Goal: Transaction & Acquisition: Purchase product/service

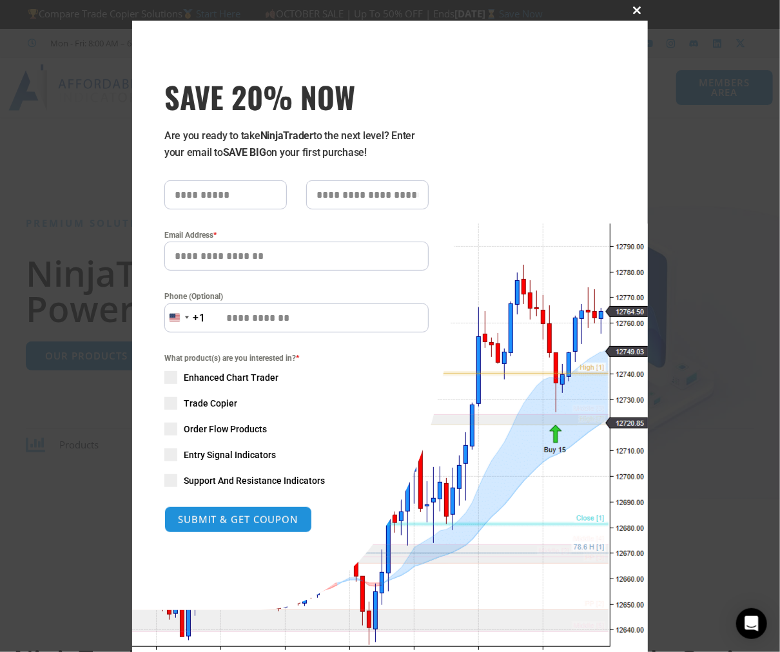
click at [627, 8] on span "SAVE 20% NOW popup" at bounding box center [637, 10] width 21 height 8
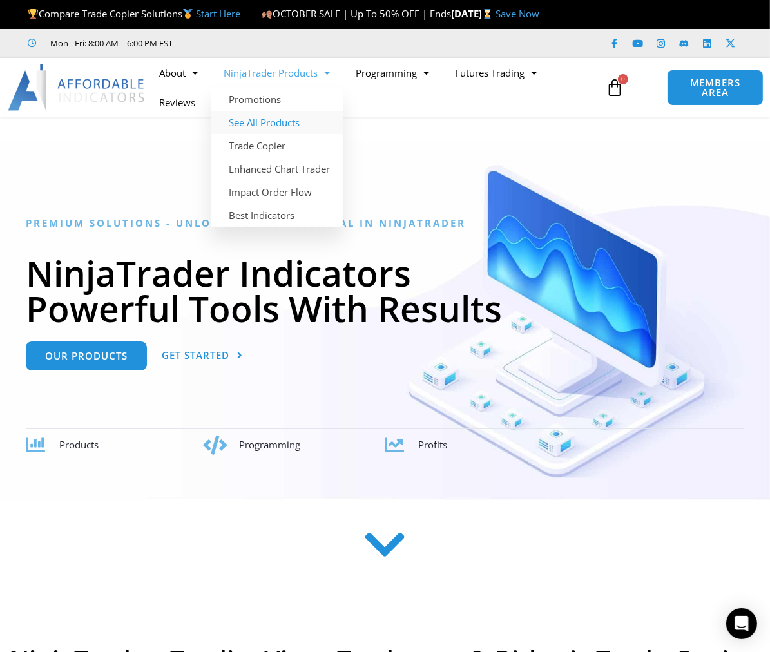
click at [280, 111] on link "See All Products" at bounding box center [277, 122] width 132 height 23
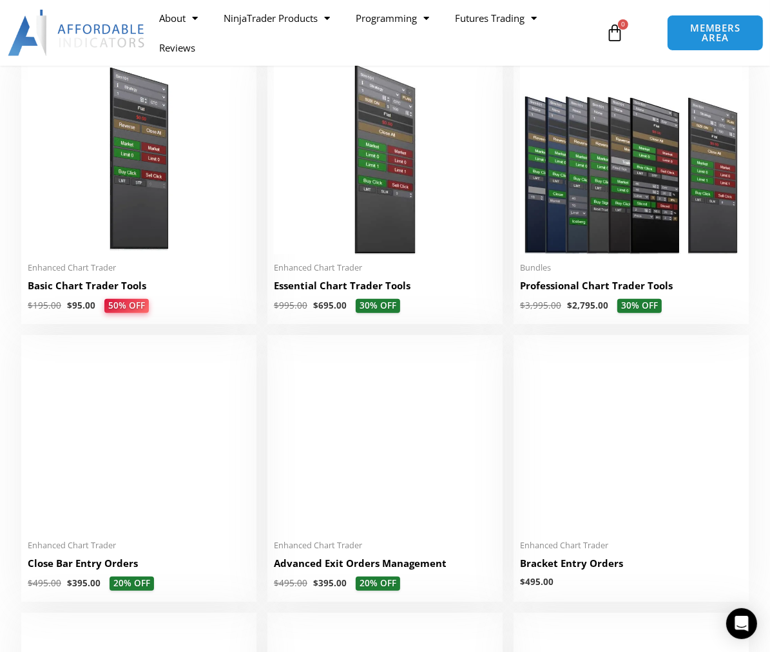
scroll to position [580, 0]
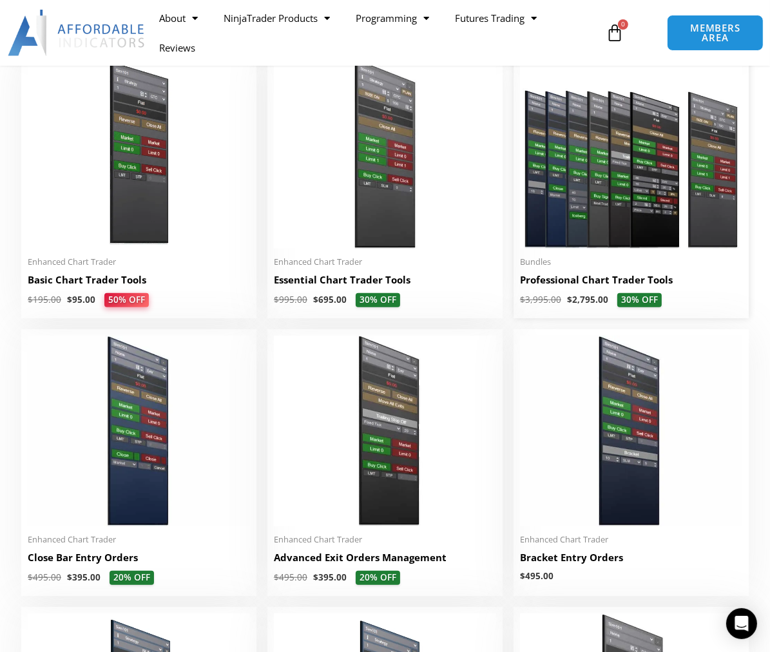
click at [583, 280] on h2 "Professional Chart Trader Tools" at bounding box center [631, 280] width 222 height 14
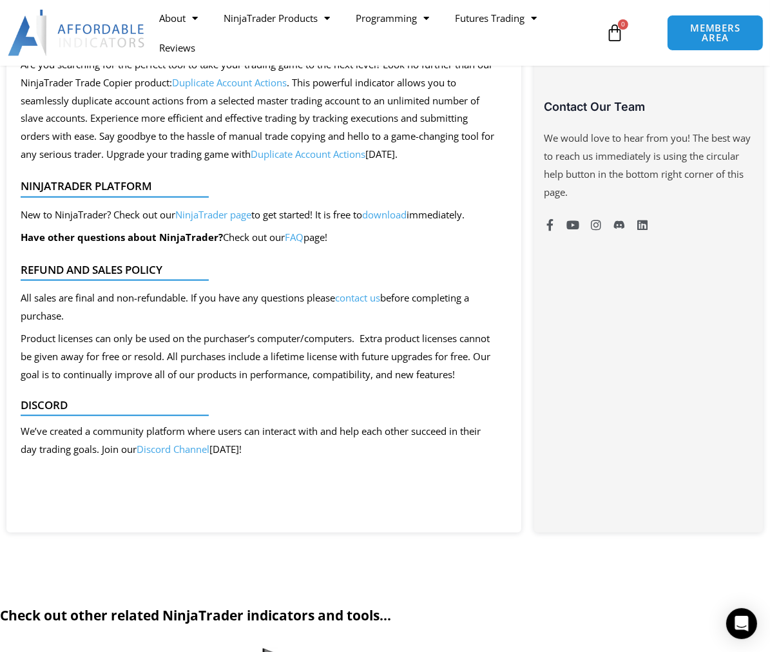
scroll to position [773, 0]
